Goal: Task Accomplishment & Management: Use online tool/utility

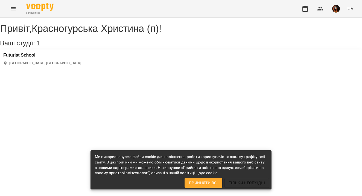
click at [24, 58] on h3 "Futurist School" at bounding box center [42, 55] width 78 height 5
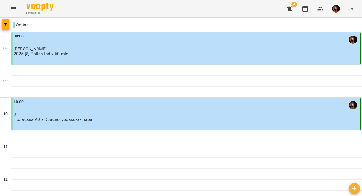
scroll to position [261, 0]
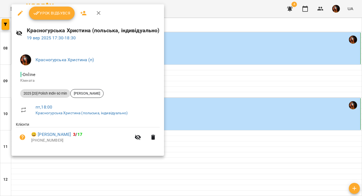
click at [38, 13] on icon "button" at bounding box center [36, 13] width 7 height 7
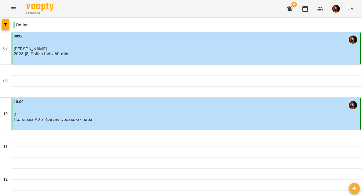
scroll to position [364, 0]
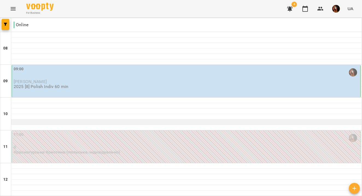
scroll to position [22, 0]
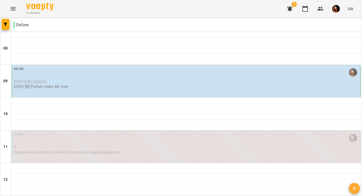
click at [214, 67] on div "09:00 [PERSON_NAME] 2025 [8] Polish Indiv 60 min" at bounding box center [185, 81] width 349 height 32
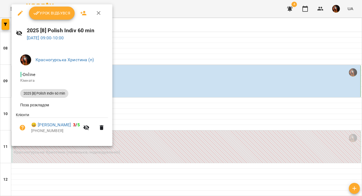
click at [57, 15] on span "Урок відбувся" at bounding box center [51, 13] width 37 height 7
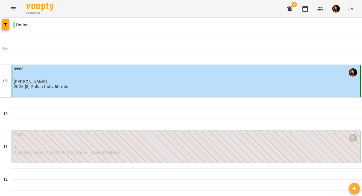
scroll to position [364, 0]
type input "**********"
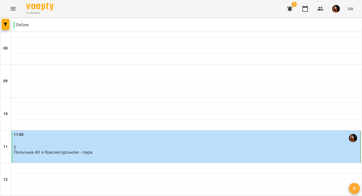
scroll to position [330, 0]
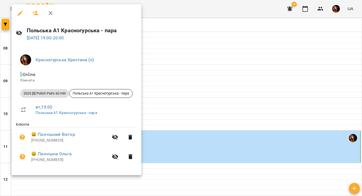
click at [172, 69] on div at bounding box center [181, 98] width 362 height 196
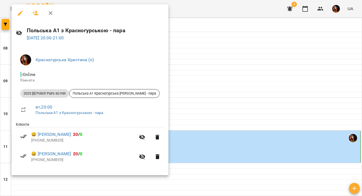
click at [178, 107] on div at bounding box center [181, 98] width 362 height 196
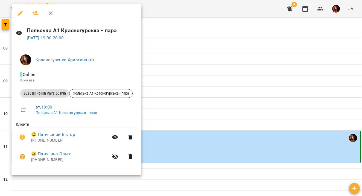
click at [149, 69] on div at bounding box center [181, 98] width 362 height 196
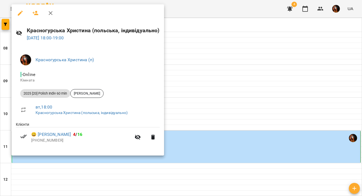
click at [179, 45] on div at bounding box center [181, 98] width 362 height 196
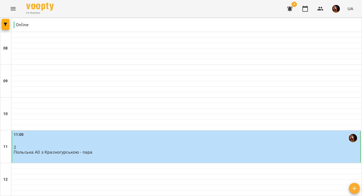
scroll to position [62, 0]
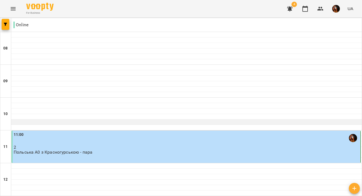
click at [166, 119] on div at bounding box center [186, 121] width 350 height 5
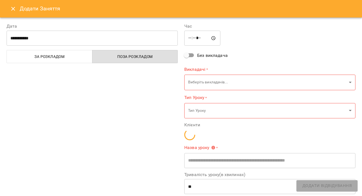
type input "**********"
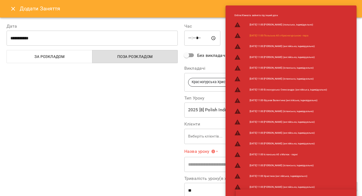
click at [11, 3] on button "Close" at bounding box center [13, 8] width 13 height 13
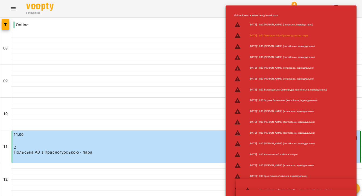
click at [69, 145] on p "2" at bounding box center [186, 147] width 345 height 5
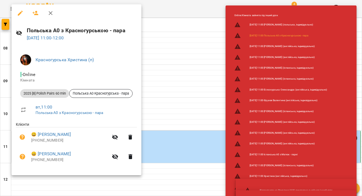
click at [151, 80] on div at bounding box center [181, 98] width 362 height 196
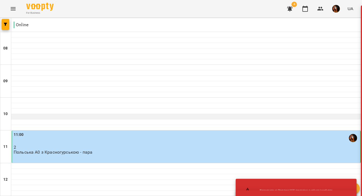
click at [152, 119] on div at bounding box center [186, 119] width 350 height 0
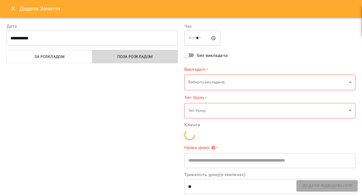
type input "**********"
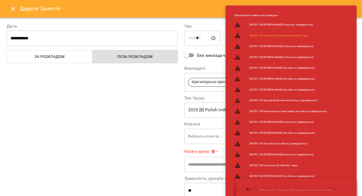
click at [7, 11] on button "Close" at bounding box center [13, 8] width 13 height 13
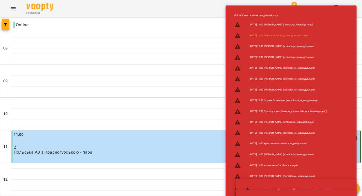
scroll to position [359, 0]
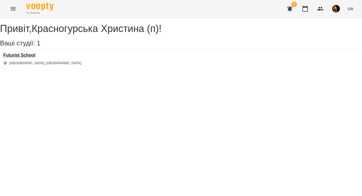
click at [28, 58] on h3 "Futurist School" at bounding box center [42, 55] width 78 height 5
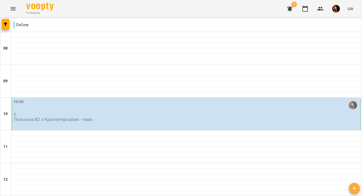
scroll to position [364, 0]
drag, startPoint x: 285, startPoint y: 23, endPoint x: 332, endPoint y: 10, distance: 48.3
click at [332, 10] on button "button" at bounding box center [336, 9] width 14 height 14
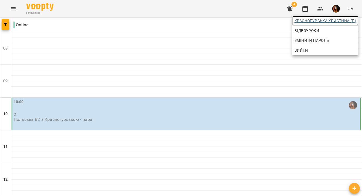
click at [310, 21] on span "Красногурська Христина (п)" at bounding box center [325, 20] width 62 height 7
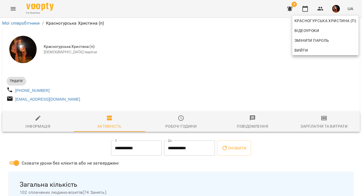
click at [315, 138] on div at bounding box center [181, 98] width 362 height 196
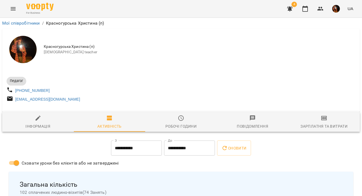
click at [316, 122] on span "Зарплатня та Витрати" at bounding box center [323, 122] width 65 height 15
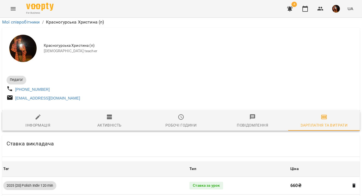
scroll to position [585, 0]
drag, startPoint x: 316, startPoint y: 122, endPoint x: 216, endPoint y: 102, distance: 101.9
